Goal: Task Accomplishment & Management: Use online tool/utility

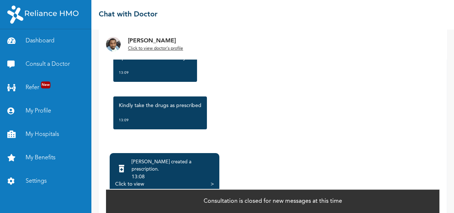
scroll to position [60, 0]
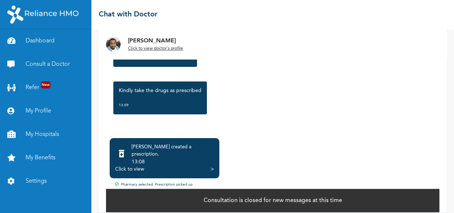
click at [212, 166] on div ">" at bounding box center [212, 169] width 3 height 7
click at [40, 38] on link "Dashboard" at bounding box center [45, 40] width 91 height 23
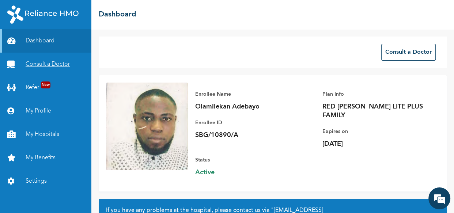
click at [49, 64] on link "Consult a Doctor" at bounding box center [45, 64] width 91 height 23
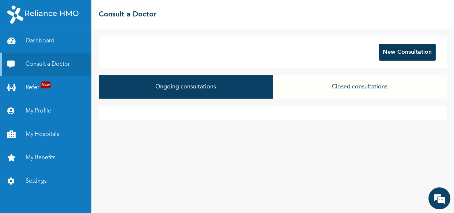
click at [394, 49] on button "New Consultation" at bounding box center [407, 52] width 57 height 17
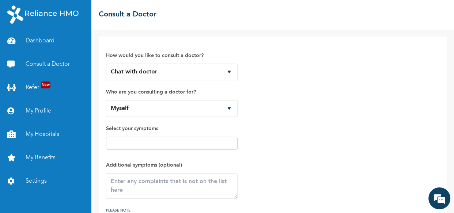
click at [196, 99] on span "Who are you consulting a doctor for? Myself Iremide [PERSON_NAME] [PERSON_NAME]" at bounding box center [172, 102] width 132 height 29
click at [170, 143] on input "text" at bounding box center [171, 143] width 127 height 9
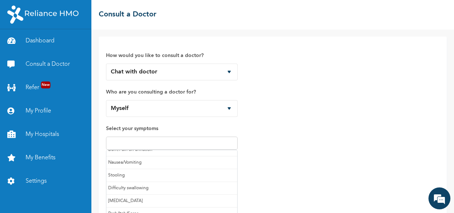
scroll to position [77, 0]
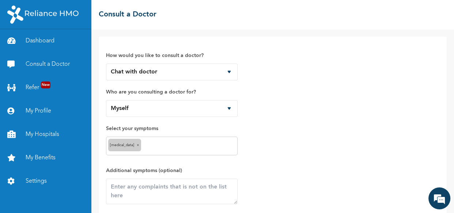
click at [161, 143] on input "text" at bounding box center [189, 146] width 93 height 9
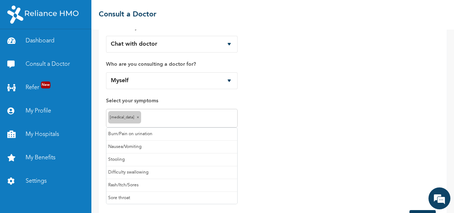
scroll to position [55, 0]
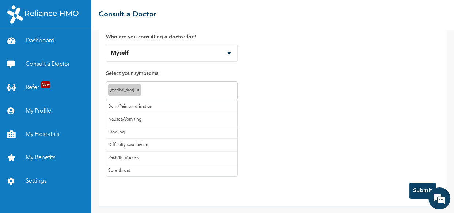
click at [255, 126] on div "How would you like to consult a doctor? Chat with doctor Phone Call Who are you…" at bounding box center [273, 82] width 334 height 187
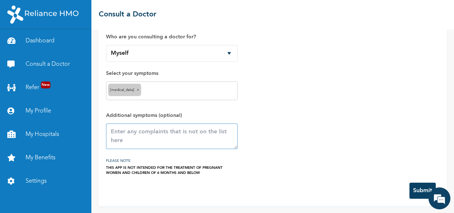
click at [161, 135] on textarea at bounding box center [172, 137] width 132 height 26
click at [410, 187] on button "Submit" at bounding box center [423, 191] width 26 height 16
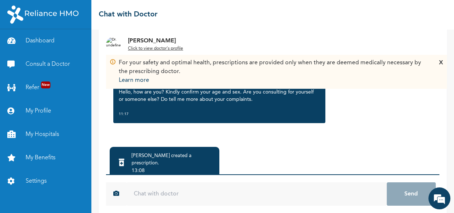
scroll to position [75, 0]
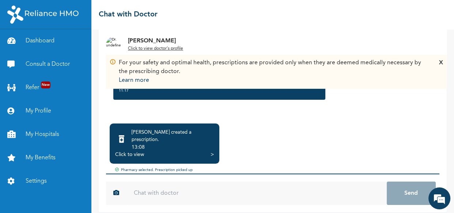
click at [201, 184] on input "text" at bounding box center [257, 193] width 260 height 23
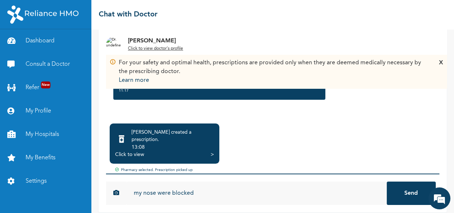
type input "my nose were blocked"
click at [404, 189] on button "Send" at bounding box center [411, 193] width 49 height 23
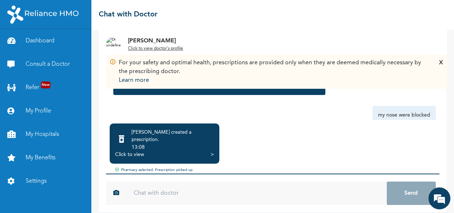
scroll to position [40, 0]
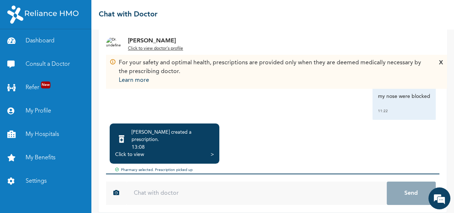
click at [212, 151] on div ">" at bounding box center [212, 154] width 3 height 7
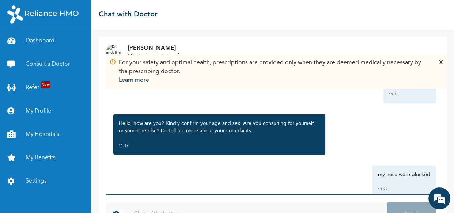
scroll to position [57, 0]
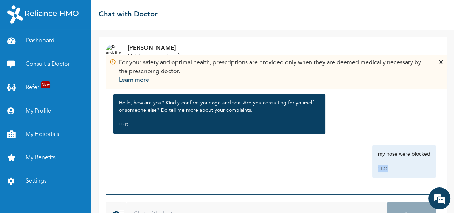
drag, startPoint x: 429, startPoint y: 155, endPoint x: 434, endPoint y: 186, distance: 31.2
click at [434, 186] on div "For your safety and optimal health, prescriptions are provided only when they a…" at bounding box center [273, 177] width 348 height 221
click at [326, 168] on div "my nose were blocked 11:22" at bounding box center [273, 161] width 326 height 33
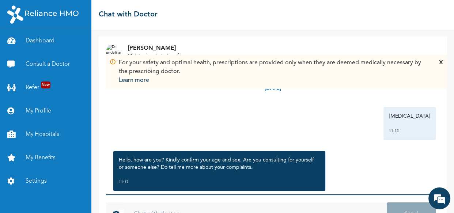
click at [440, 65] on div "X" at bounding box center [441, 72] width 4 height 26
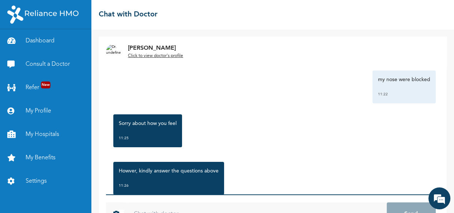
scroll to position [152, 0]
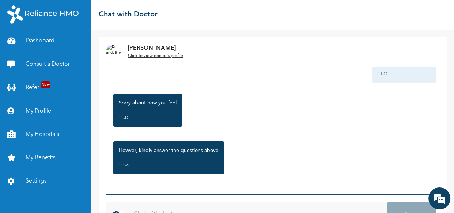
click at [190, 208] on input "text" at bounding box center [257, 214] width 260 height 23
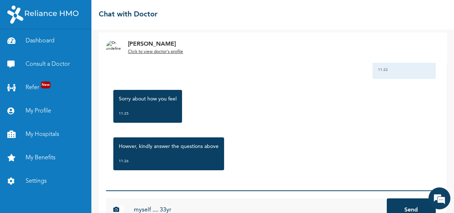
type input "myself .... 33yr"
click at [409, 209] on button "Send" at bounding box center [411, 210] width 49 height 23
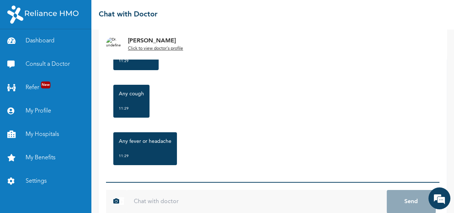
scroll to position [430, 0]
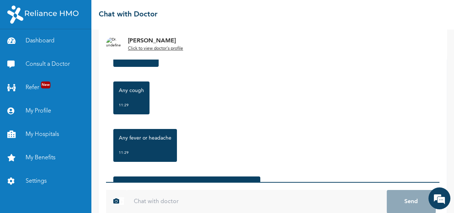
click at [140, 200] on input "text" at bounding box center [257, 201] width 260 height 23
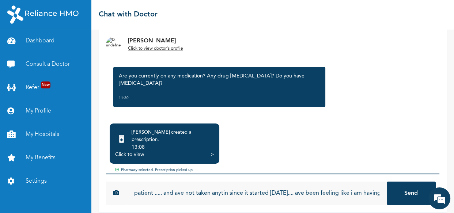
scroll to position [0, 66]
type input "am an [MEDICAL_DATA] patient ..... and ave not taken anytin since it started [D…"
click at [407, 191] on button "Send" at bounding box center [411, 193] width 49 height 23
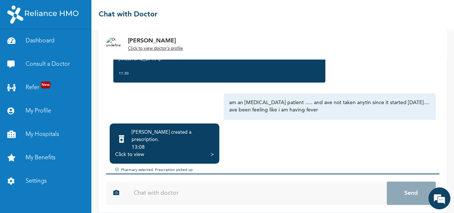
scroll to position [573, 0]
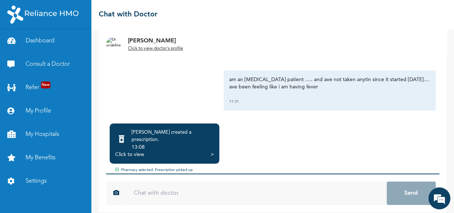
click at [194, 189] on input "text" at bounding box center [257, 193] width 260 height 23
type input "i"
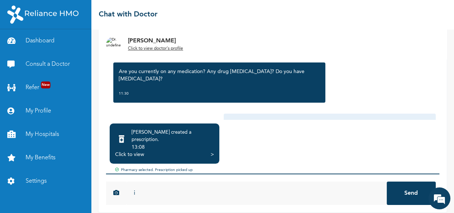
scroll to position [517, 0]
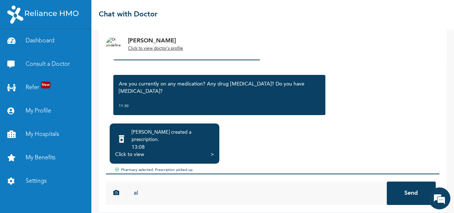
type input "a"
type input "yes am allergy to anti biotic"
click at [402, 184] on button "Send" at bounding box center [411, 193] width 49 height 23
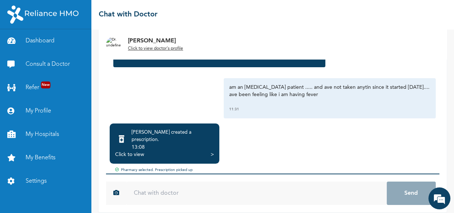
scroll to position [555, 0]
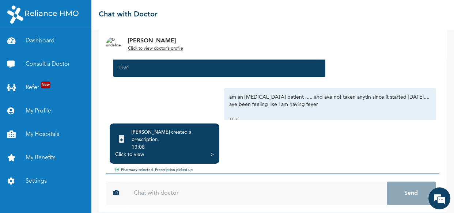
click at [266, 189] on input "text" at bounding box center [257, 193] width 260 height 23
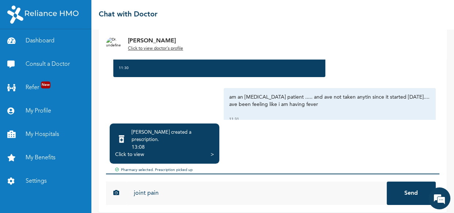
type input "joint pain"
click at [412, 184] on button "Send" at bounding box center [411, 193] width 49 height 23
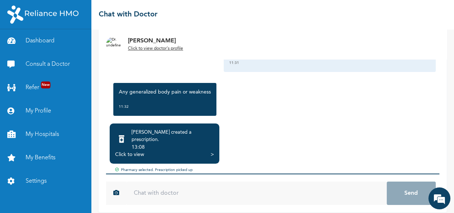
scroll to position [601, 0]
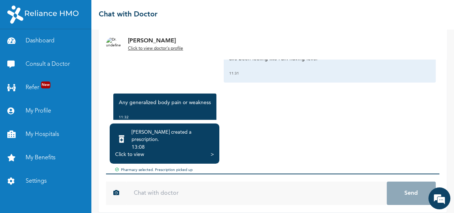
click at [211, 151] on div ">" at bounding box center [212, 154] width 3 height 7
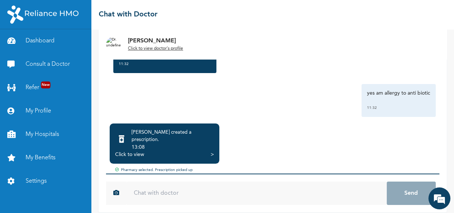
scroll to position [701, 0]
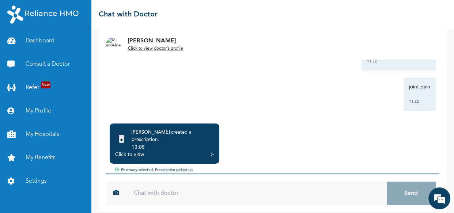
click at [115, 168] on icon at bounding box center [118, 171] width 6 height 6
click at [201, 80] on div "joint pain 11:32" at bounding box center [273, 94] width 326 height 33
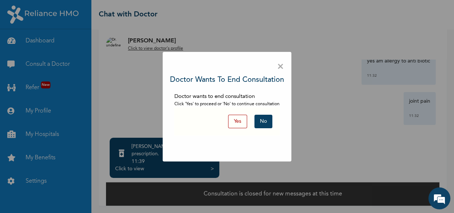
scroll to position [54, 0]
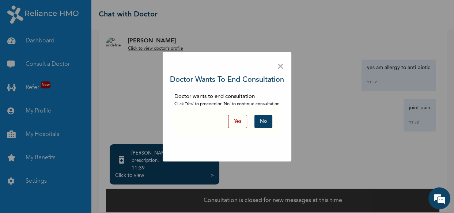
click at [281, 67] on span "×" at bounding box center [280, 66] width 7 height 15
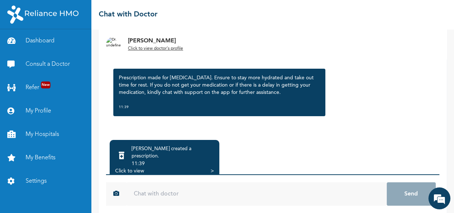
scroll to position [68, 0]
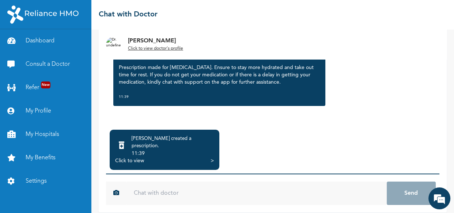
click at [212, 157] on div ">" at bounding box center [212, 160] width 3 height 7
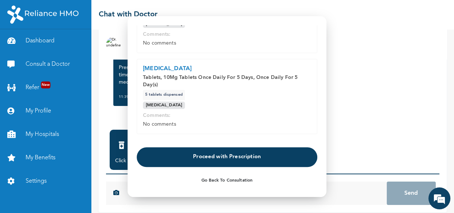
scroll to position [153, 0]
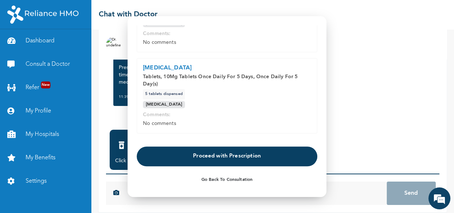
click at [217, 157] on button "Proceed with Prescription" at bounding box center [227, 157] width 181 height 20
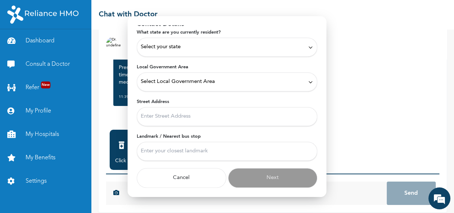
scroll to position [36, 0]
click at [270, 47] on div "Select your state" at bounding box center [227, 48] width 173 height 8
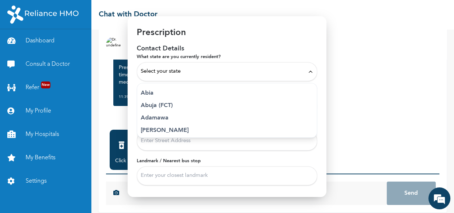
scroll to position [0, 0]
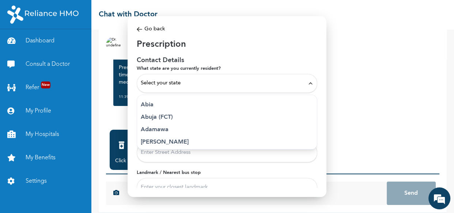
click at [203, 84] on div "Select your state" at bounding box center [227, 83] width 173 height 8
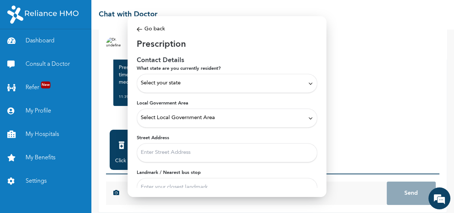
click at [295, 80] on div "Select your state" at bounding box center [227, 83] width 173 height 8
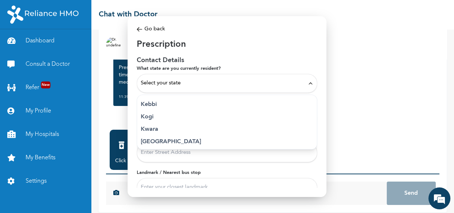
scroll to position [263, 0]
click at [156, 139] on p "[GEOGRAPHIC_DATA]" at bounding box center [227, 140] width 173 height 9
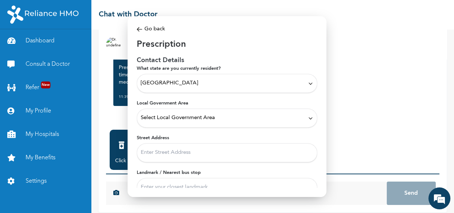
click at [204, 114] on span "Select Local Government Area" at bounding box center [178, 118] width 74 height 8
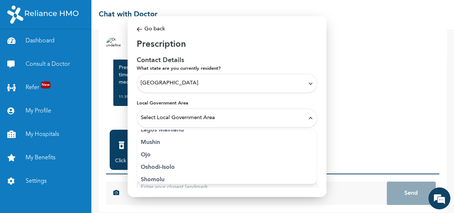
scroll to position [201, 0]
click at [161, 176] on p "Surulere" at bounding box center [227, 174] width 173 height 9
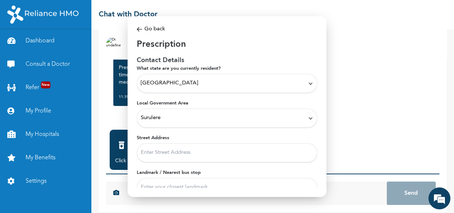
click at [175, 146] on input "Street Address" at bounding box center [227, 152] width 181 height 19
type input "77/79 [PERSON_NAME]"
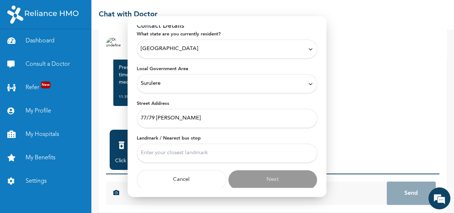
scroll to position [36, 0]
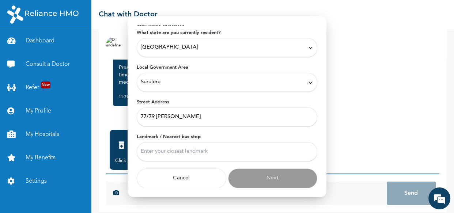
click at [195, 148] on input "Landmark / Nearest bus stop" at bounding box center [227, 151] width 181 height 19
type input "indomie"
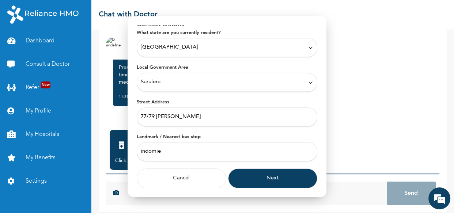
click at [264, 178] on button "Next" at bounding box center [273, 179] width 90 height 20
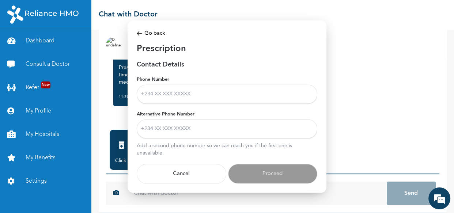
scroll to position [0, 0]
click at [232, 94] on input "Phone Number" at bounding box center [227, 94] width 181 height 19
type input "07042401092"
click at [189, 131] on input "Alternative Phone Number" at bounding box center [227, 129] width 181 height 19
type input "08189289804"
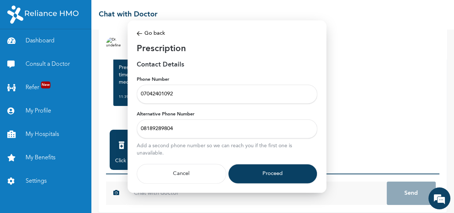
click at [246, 168] on button "Proceed" at bounding box center [273, 174] width 90 height 20
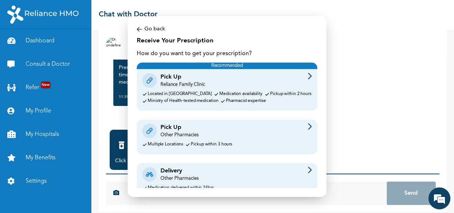
click at [239, 137] on div "Pick Up Other Pharmacies" at bounding box center [227, 130] width 170 height 15
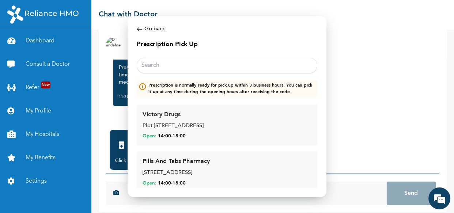
click at [214, 66] on input "text" at bounding box center [227, 65] width 181 height 15
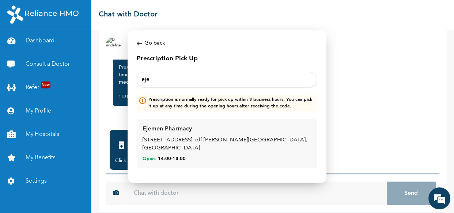
type input "ejem"
click at [218, 144] on div "[STREET_ADDRESS], off [PERSON_NAME][GEOGRAPHIC_DATA], [GEOGRAPHIC_DATA]" at bounding box center [227, 144] width 169 height 16
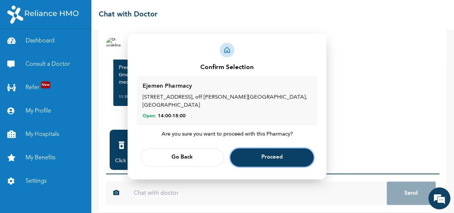
click at [252, 148] on button "Proceed" at bounding box center [271, 157] width 83 height 18
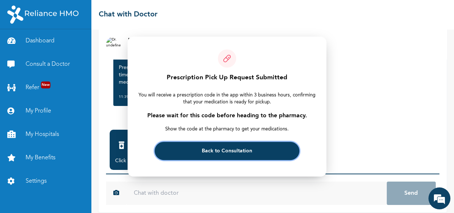
click at [228, 153] on span "Back to Consultation" at bounding box center [227, 151] width 50 height 5
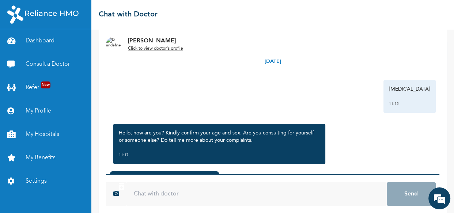
click at [272, 99] on div "Runny nose 11:15" at bounding box center [273, 96] width 326 height 33
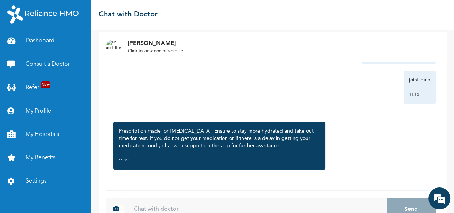
scroll to position [75, 0]
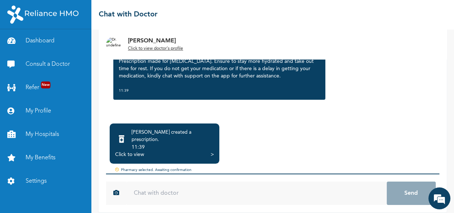
click at [209, 151] on div "Click to view >" at bounding box center [164, 154] width 99 height 7
click at [211, 151] on div ">" at bounding box center [212, 154] width 3 height 7
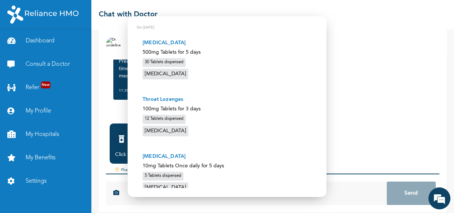
scroll to position [139, 0]
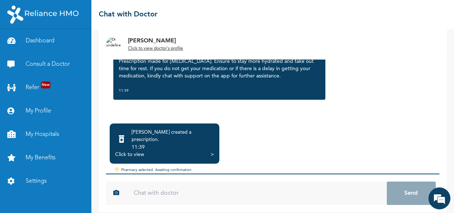
click at [405, 116] on div "Wednesday, October 15th 2025 Runny nose 11:15 Hello, how are you? Kindly confir…" at bounding box center [273, 56] width 334 height 128
click at [204, 144] on div "11:39" at bounding box center [173, 147] width 82 height 7
click at [209, 151] on div "Click to view >" at bounding box center [164, 154] width 99 height 7
click at [212, 151] on div ">" at bounding box center [212, 154] width 3 height 7
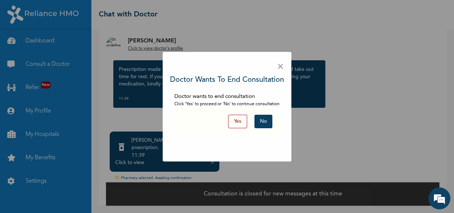
scroll to position [60, 0]
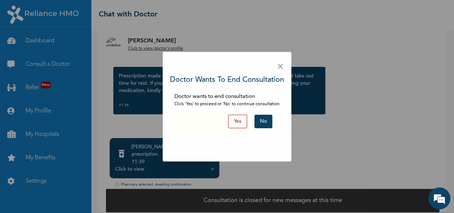
click at [242, 121] on button "Yes" at bounding box center [237, 122] width 19 height 14
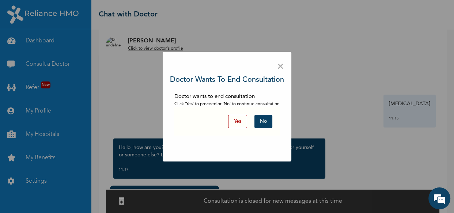
scroll to position [37, 0]
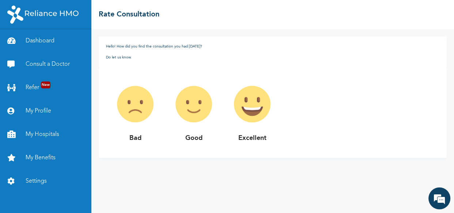
click at [223, 139] on p "Excellent" at bounding box center [252, 138] width 59 height 10
click at [260, 117] on img at bounding box center [252, 104] width 59 height 59
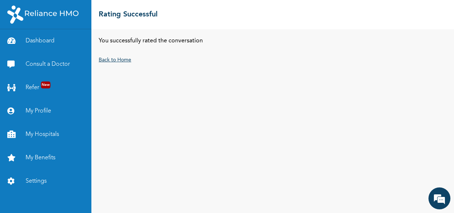
click at [115, 59] on link "Back to Home" at bounding box center [115, 59] width 33 height 5
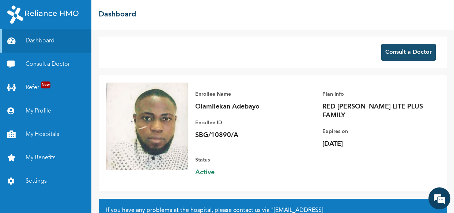
click at [396, 57] on button "Consult a Doctor" at bounding box center [408, 52] width 54 height 17
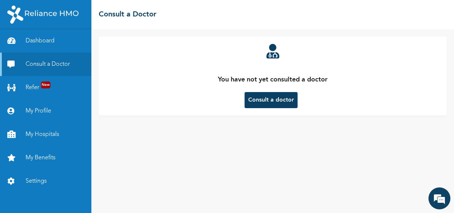
click at [256, 105] on button "Consult a doctor" at bounding box center [271, 100] width 53 height 16
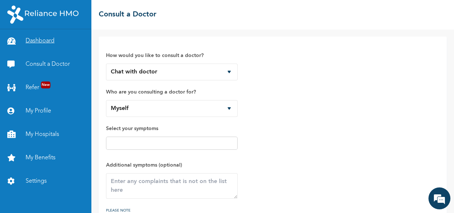
click at [42, 36] on link "Dashboard" at bounding box center [45, 40] width 91 height 23
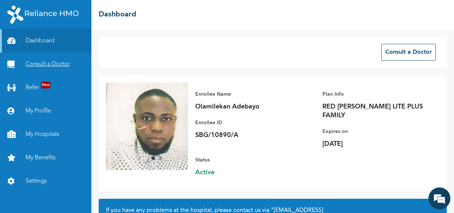
click at [61, 64] on link "Consult a Doctor" at bounding box center [45, 64] width 91 height 23
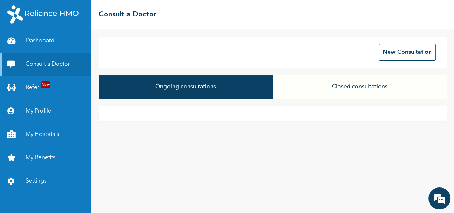
click at [351, 88] on button "Closed consultations" at bounding box center [360, 86] width 174 height 23
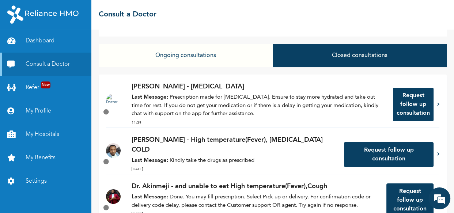
scroll to position [39, 0]
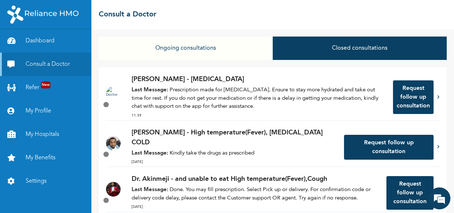
click at [405, 99] on button "Request follow up consultation" at bounding box center [413, 97] width 41 height 34
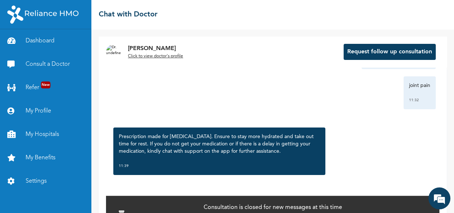
scroll to position [61, 0]
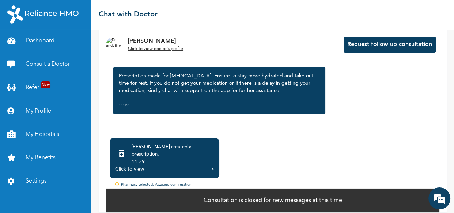
click at [212, 166] on div ">" at bounding box center [212, 169] width 3 height 7
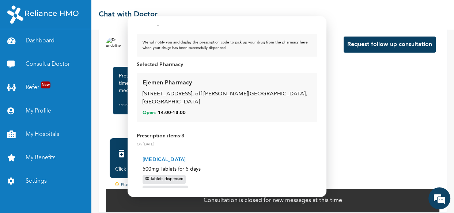
scroll to position [0, 0]
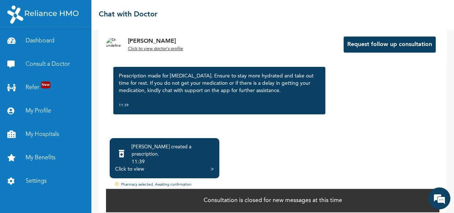
click at [211, 166] on div ">" at bounding box center [212, 169] width 3 height 7
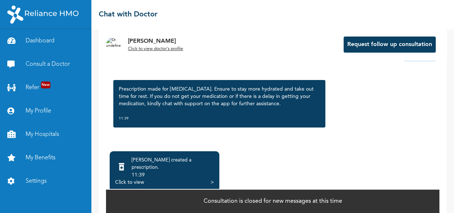
scroll to position [61, 0]
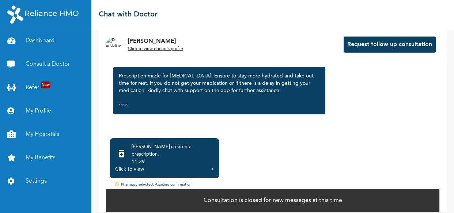
click at [210, 166] on div "Click to view >" at bounding box center [164, 169] width 99 height 7
click at [212, 166] on div ">" at bounding box center [212, 169] width 3 height 7
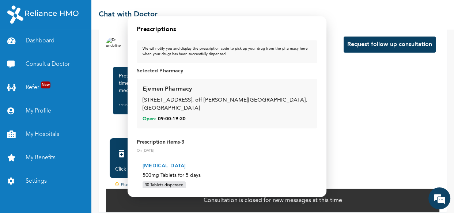
scroll to position [0, 0]
